Goal: Navigation & Orientation: Understand site structure

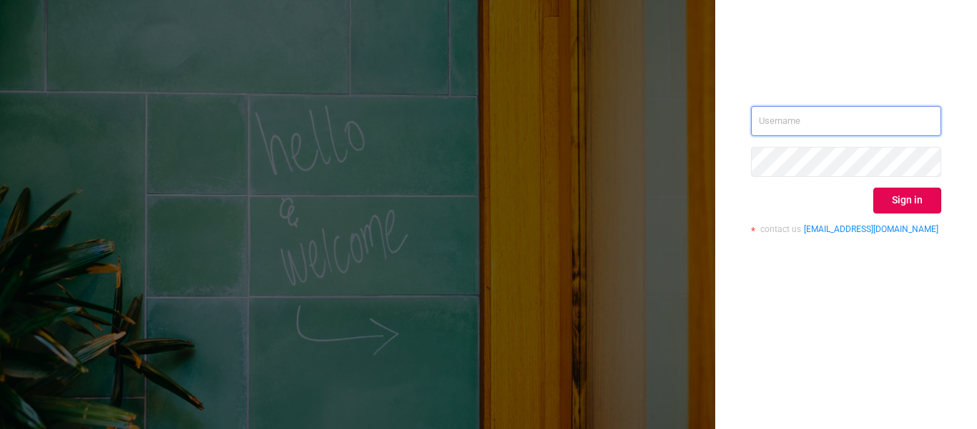
type input "[EMAIL_ADDRESS][DOMAIN_NAME]"
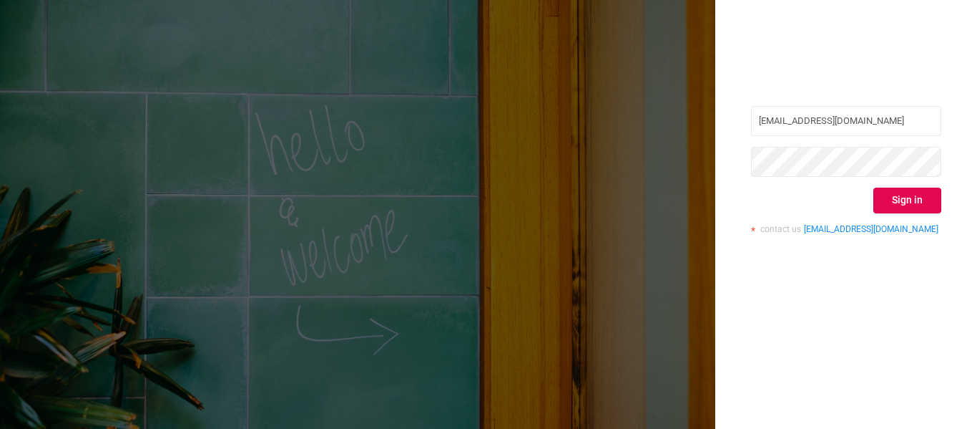
click at [910, 197] on button "Sign in" at bounding box center [908, 200] width 68 height 26
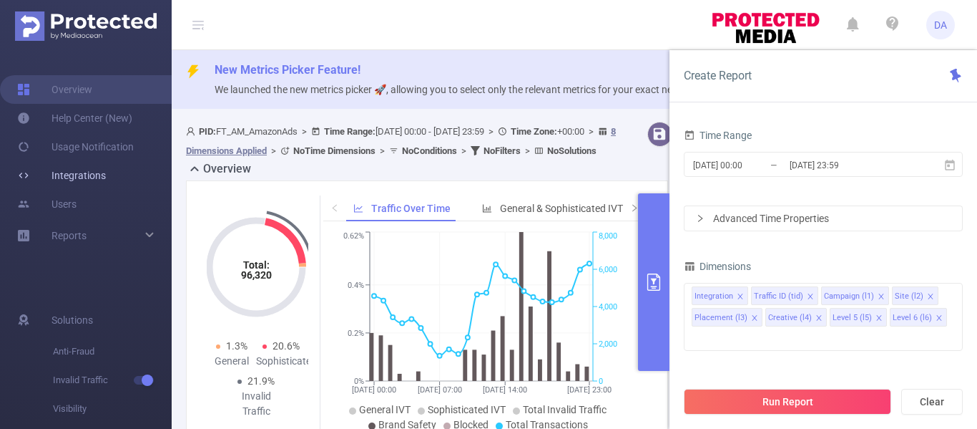
click at [84, 172] on link "Integrations" at bounding box center [61, 175] width 89 height 29
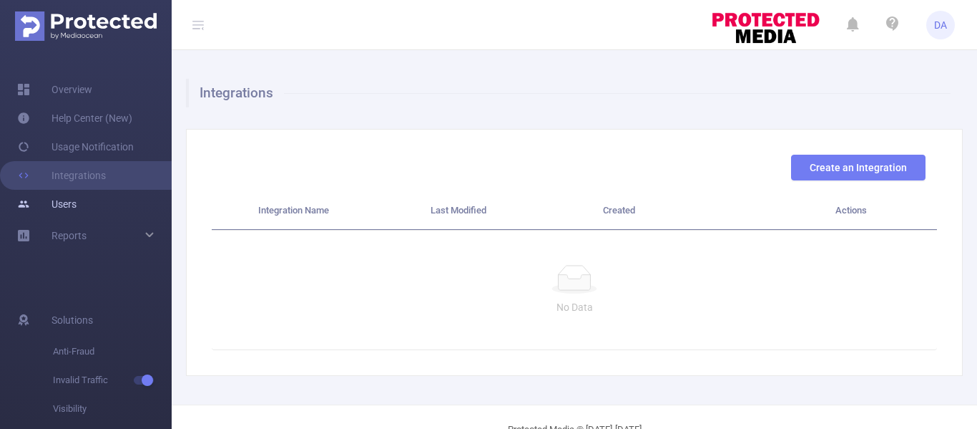
click at [77, 205] on link "Users" at bounding box center [46, 204] width 59 height 29
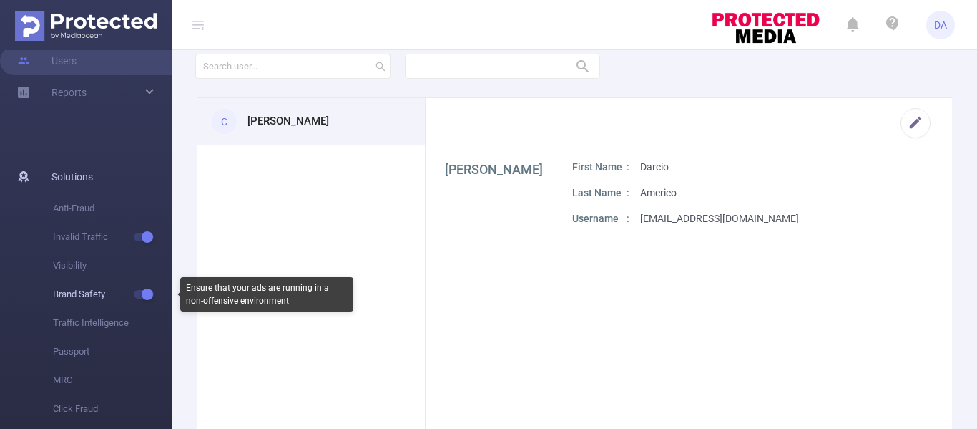
click at [64, 294] on span "Brand Safety" at bounding box center [112, 294] width 119 height 29
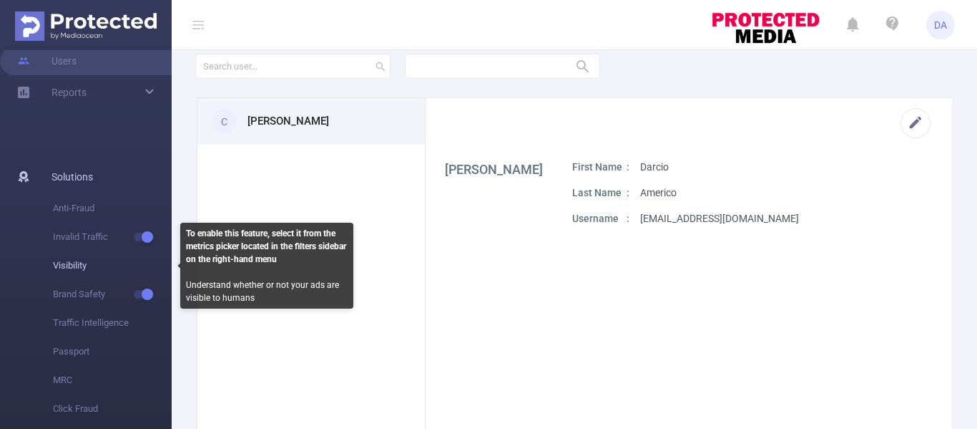
click at [70, 264] on span "Visibility" at bounding box center [112, 265] width 119 height 29
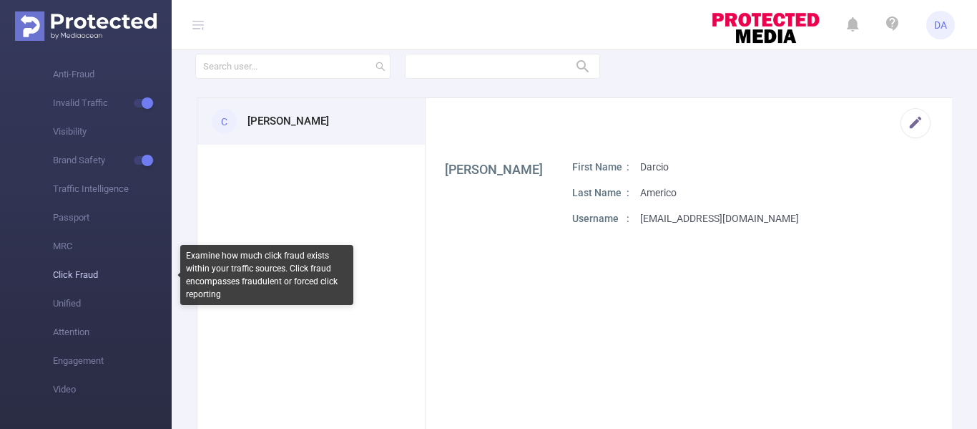
click at [64, 278] on span "Click Fraud" at bounding box center [112, 274] width 119 height 29
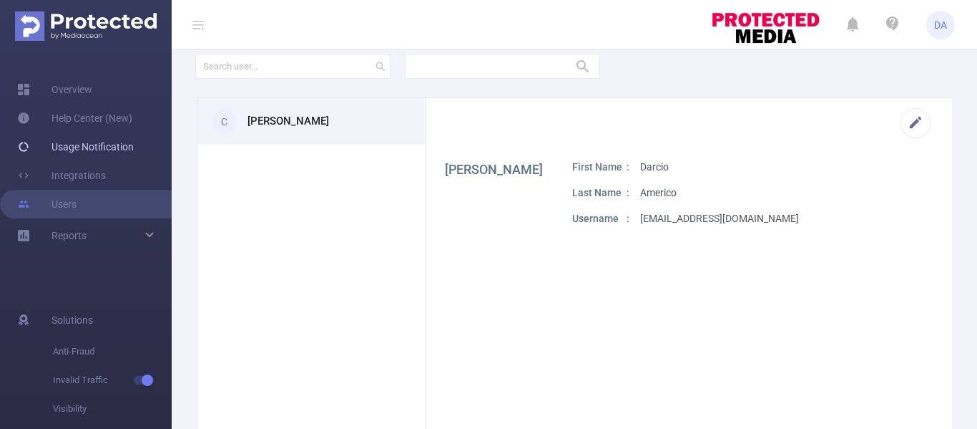
click at [85, 145] on link "Usage Notification" at bounding box center [75, 146] width 117 height 29
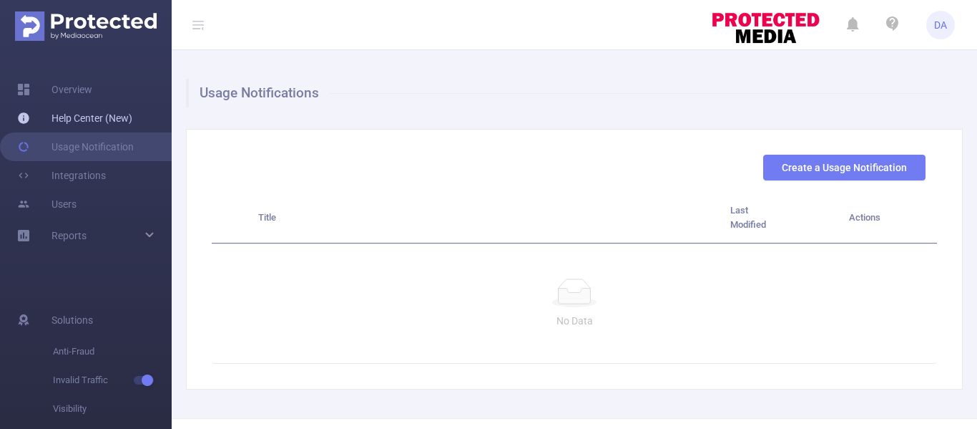
click at [83, 127] on link "Help Center (New)" at bounding box center [74, 118] width 115 height 29
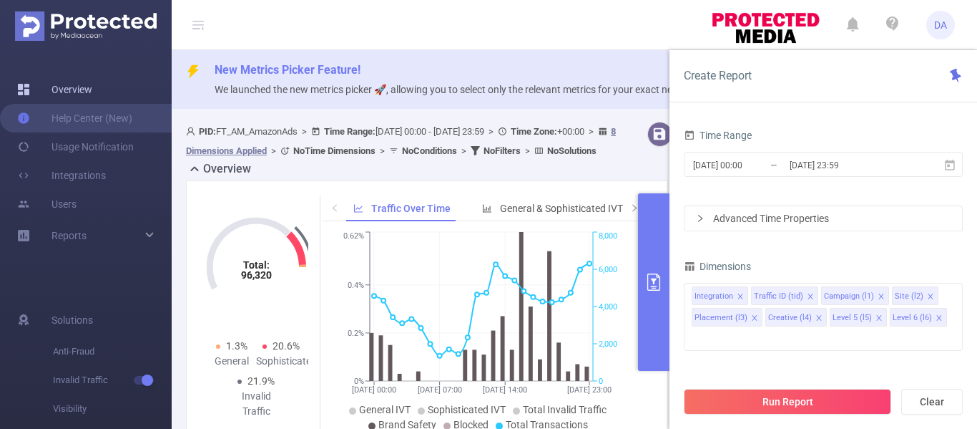
click at [92, 84] on link "Overview" at bounding box center [54, 89] width 75 height 29
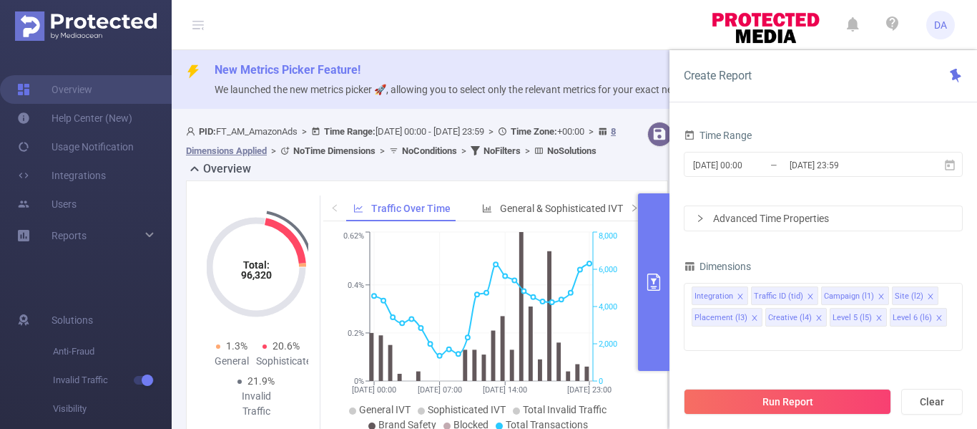
click at [232, 177] on h2 "Overview" at bounding box center [227, 168] width 48 height 17
